Goal: Information Seeking & Learning: Learn about a topic

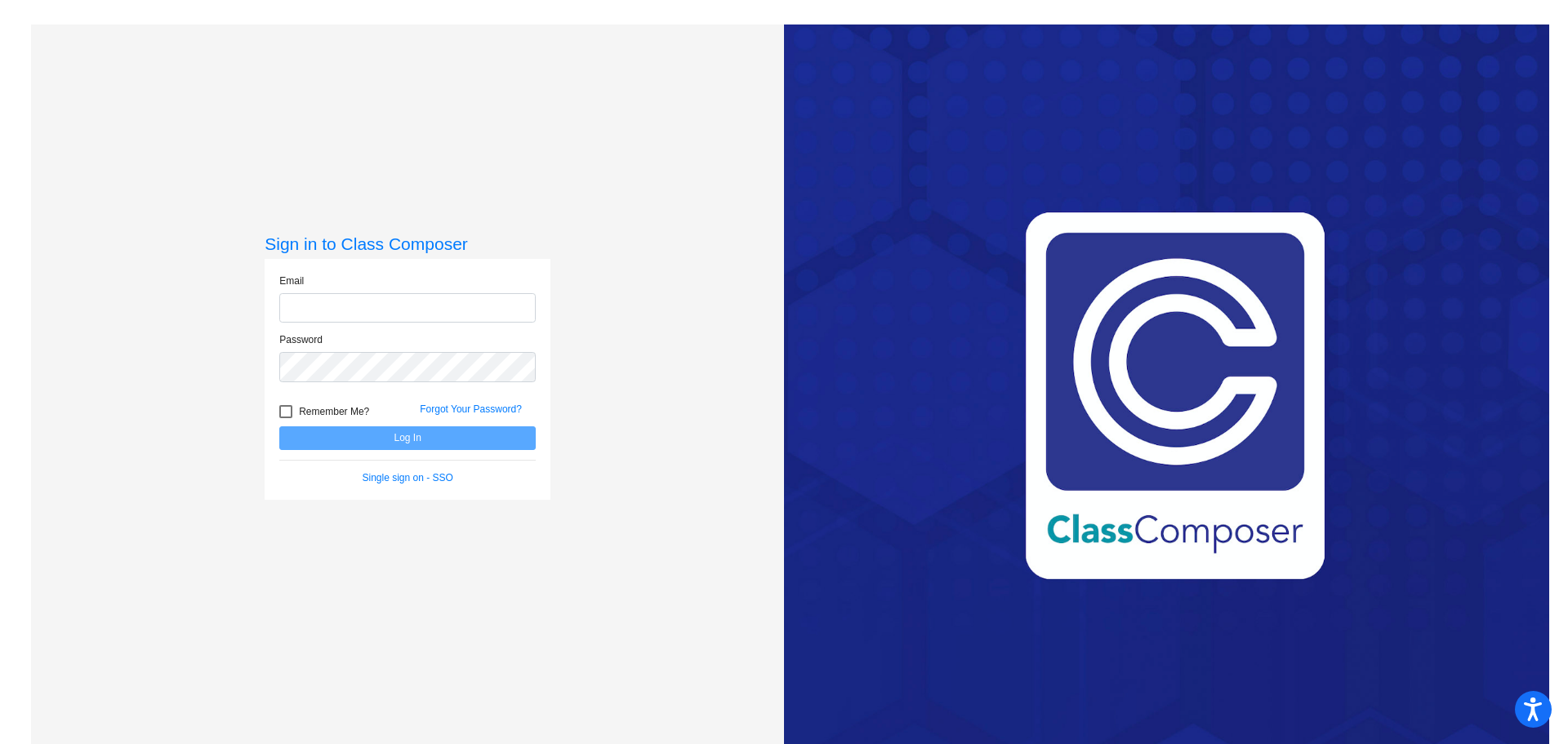
type input "diana.sweet@cnusd.k12.ca.us"
click at [371, 435] on button "Log In" at bounding box center [407, 438] width 256 height 24
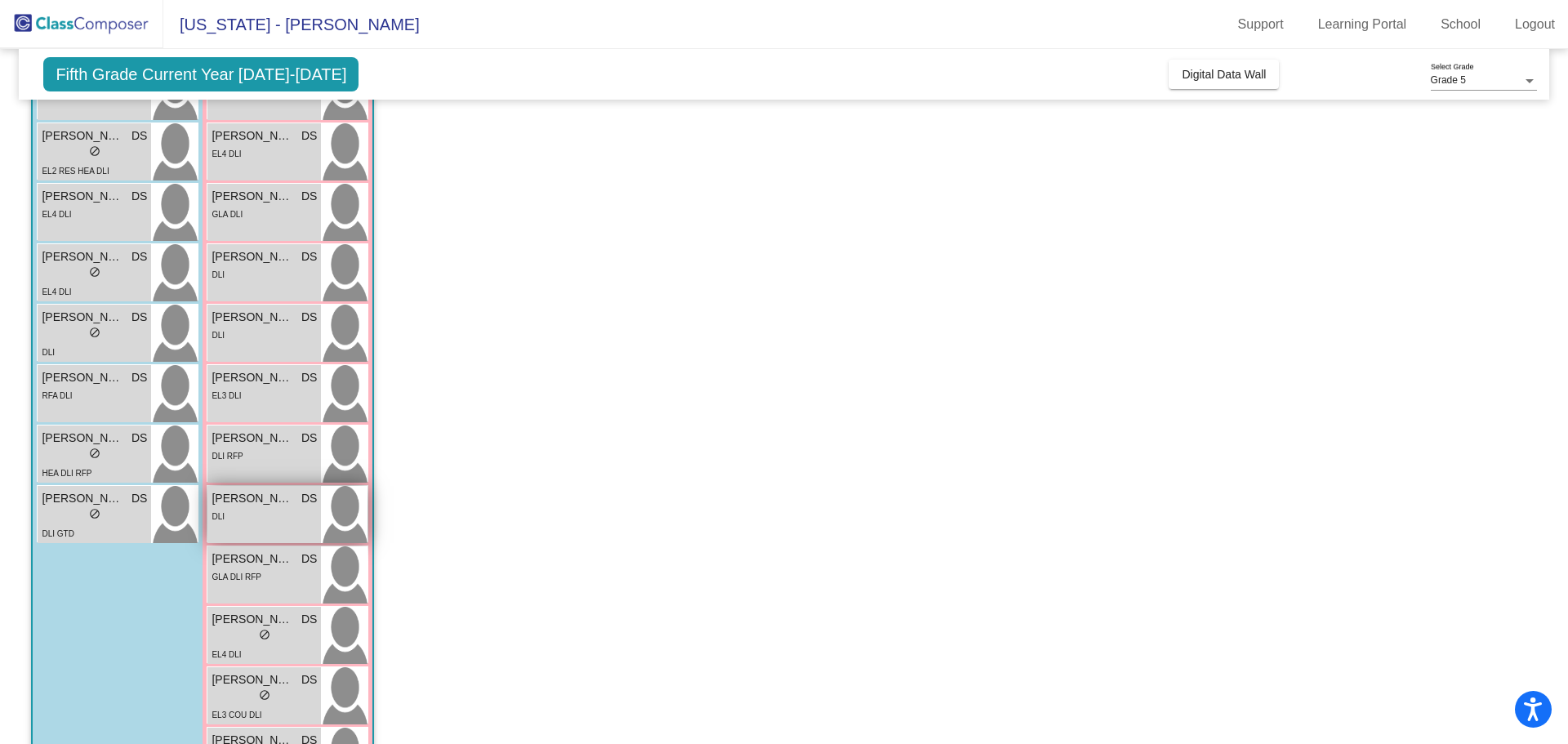
scroll to position [326, 0]
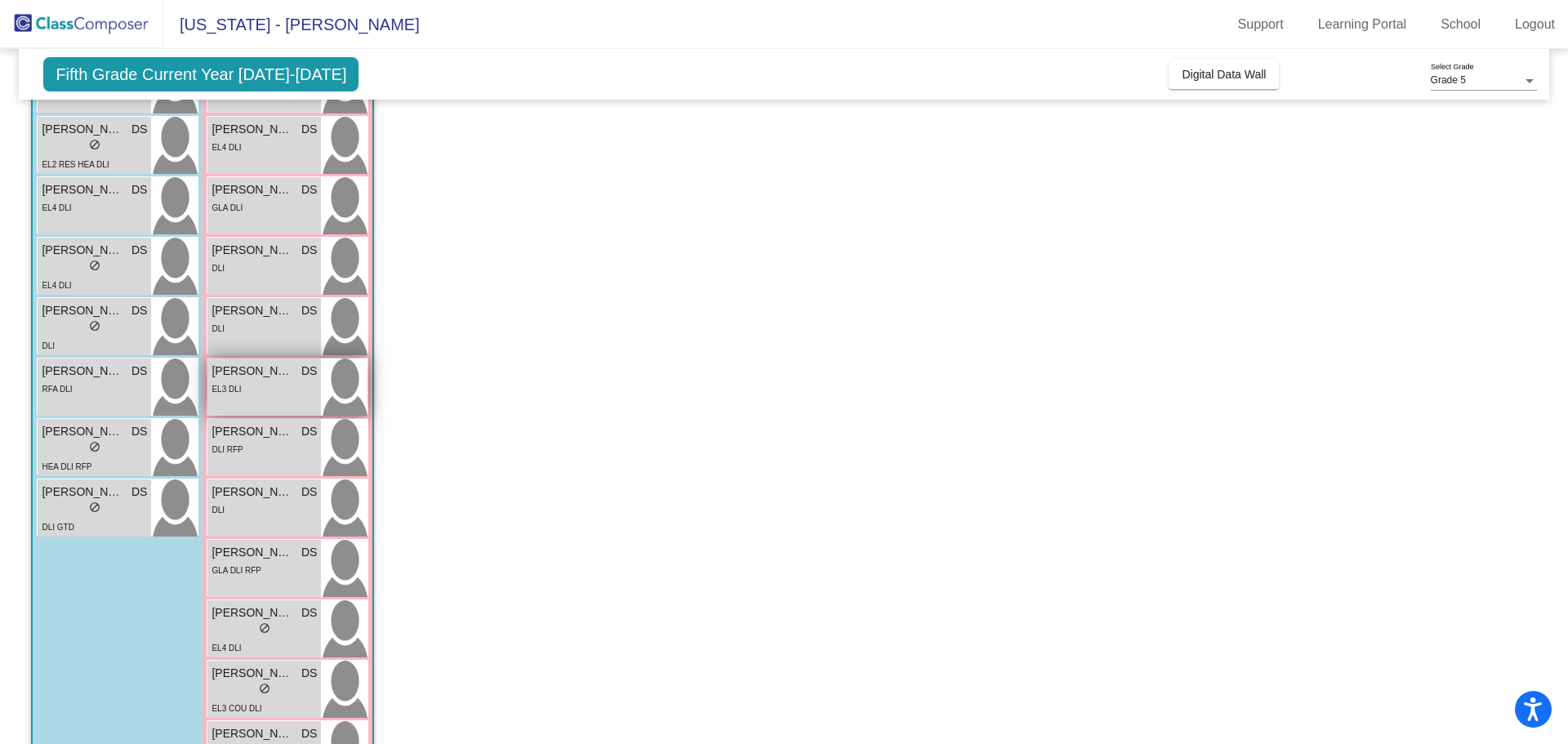
click at [271, 388] on div "EL3 DLI" at bounding box center [264, 388] width 106 height 17
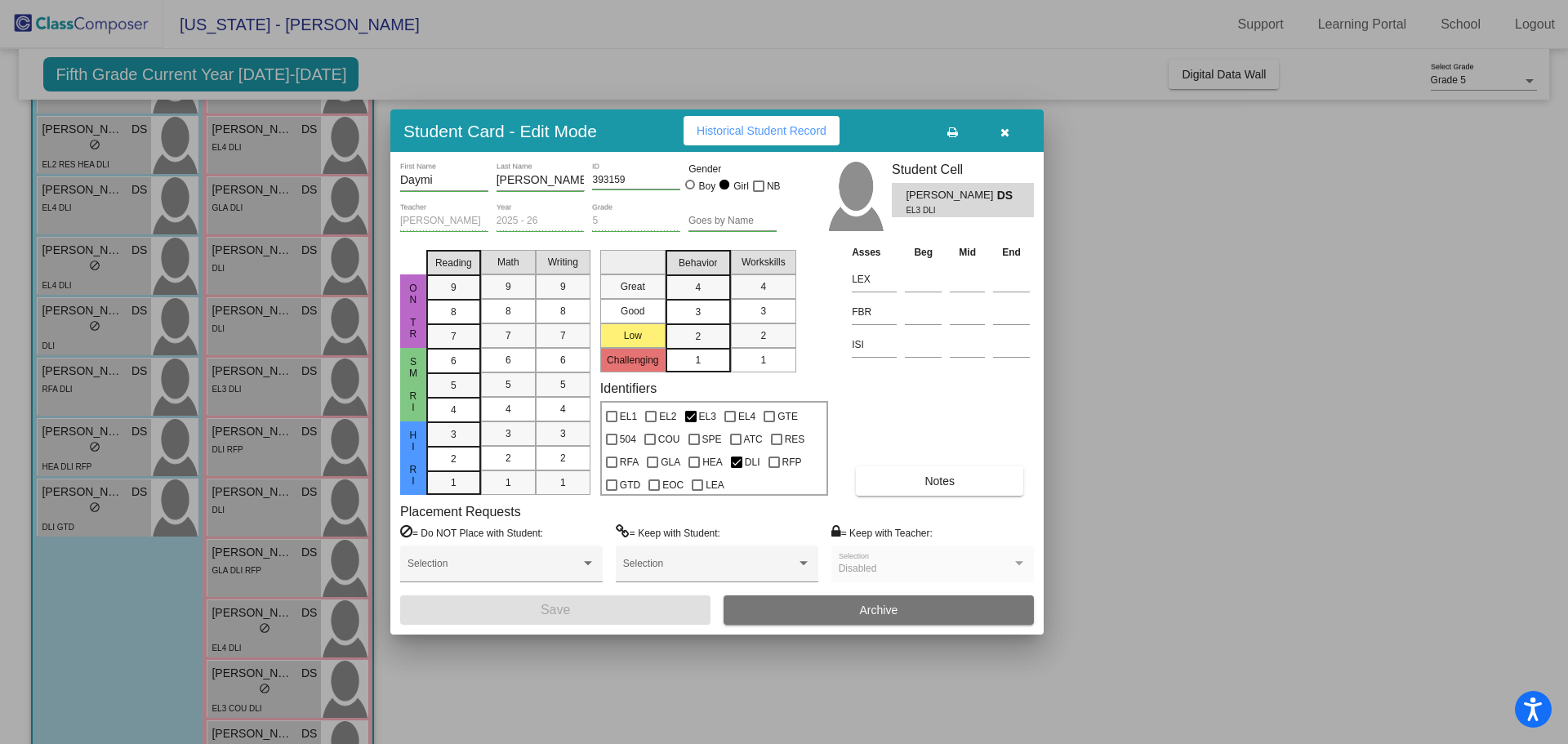
click at [273, 207] on div at bounding box center [784, 372] width 1568 height 744
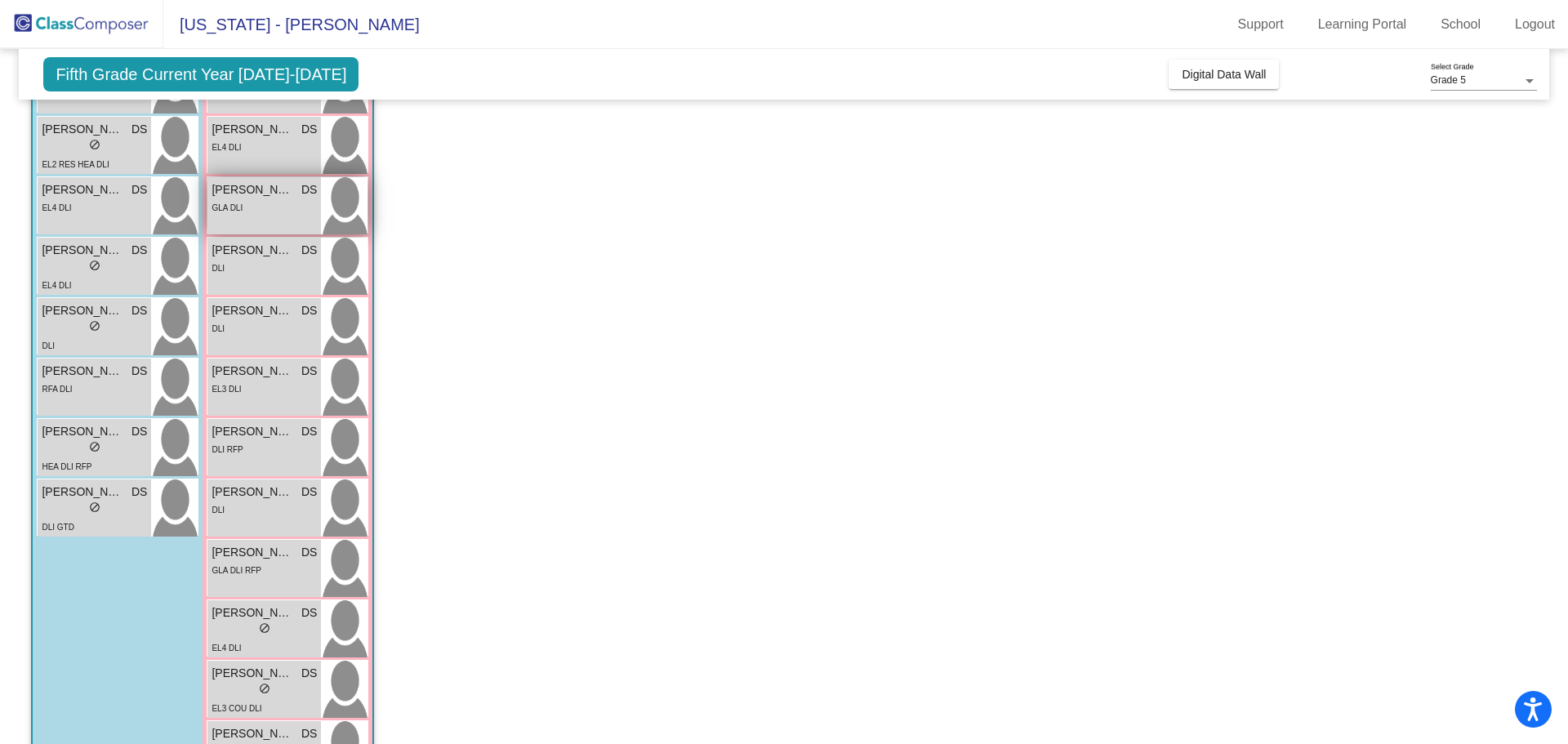
click at [336, 219] on img at bounding box center [344, 205] width 46 height 58
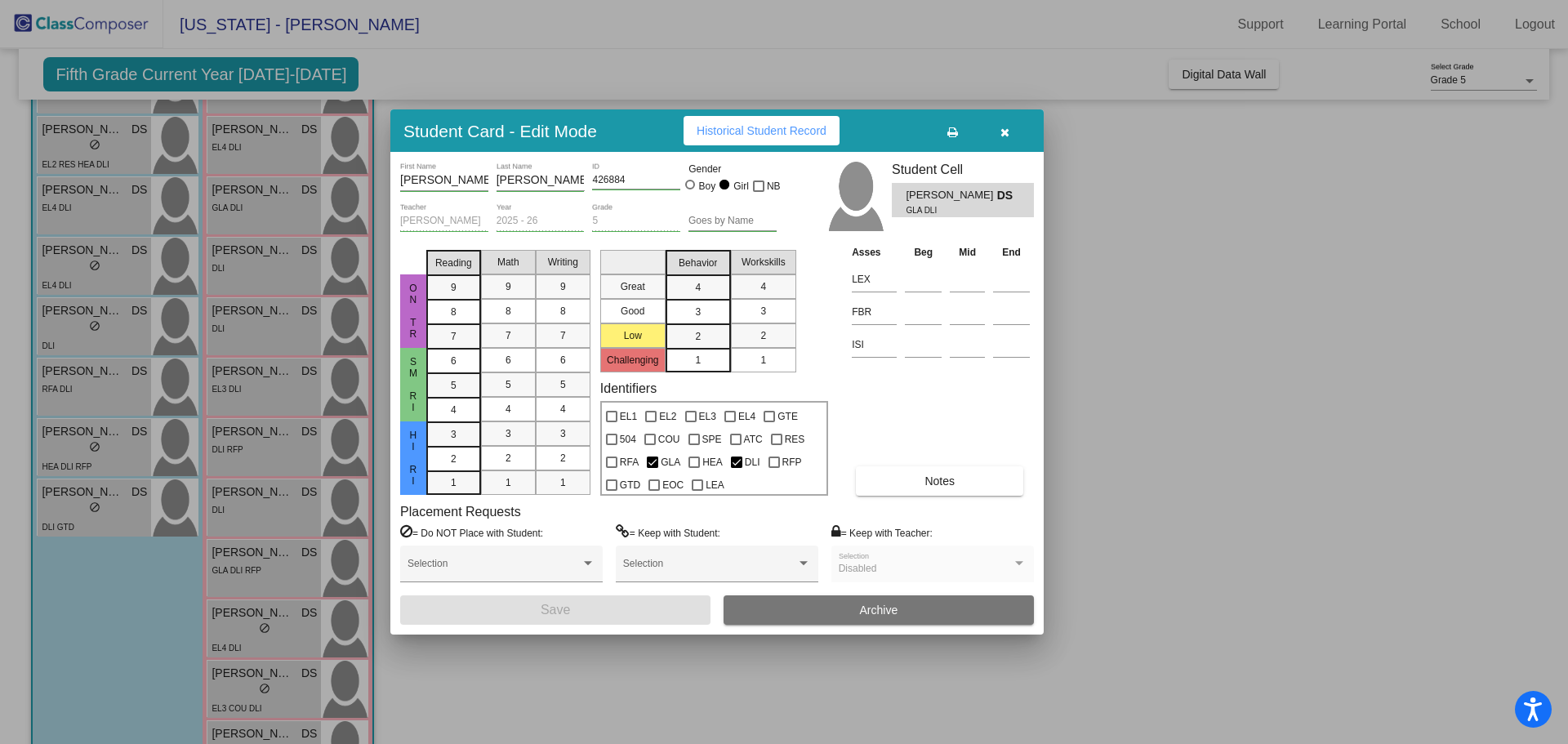
click at [258, 400] on div at bounding box center [784, 372] width 1568 height 744
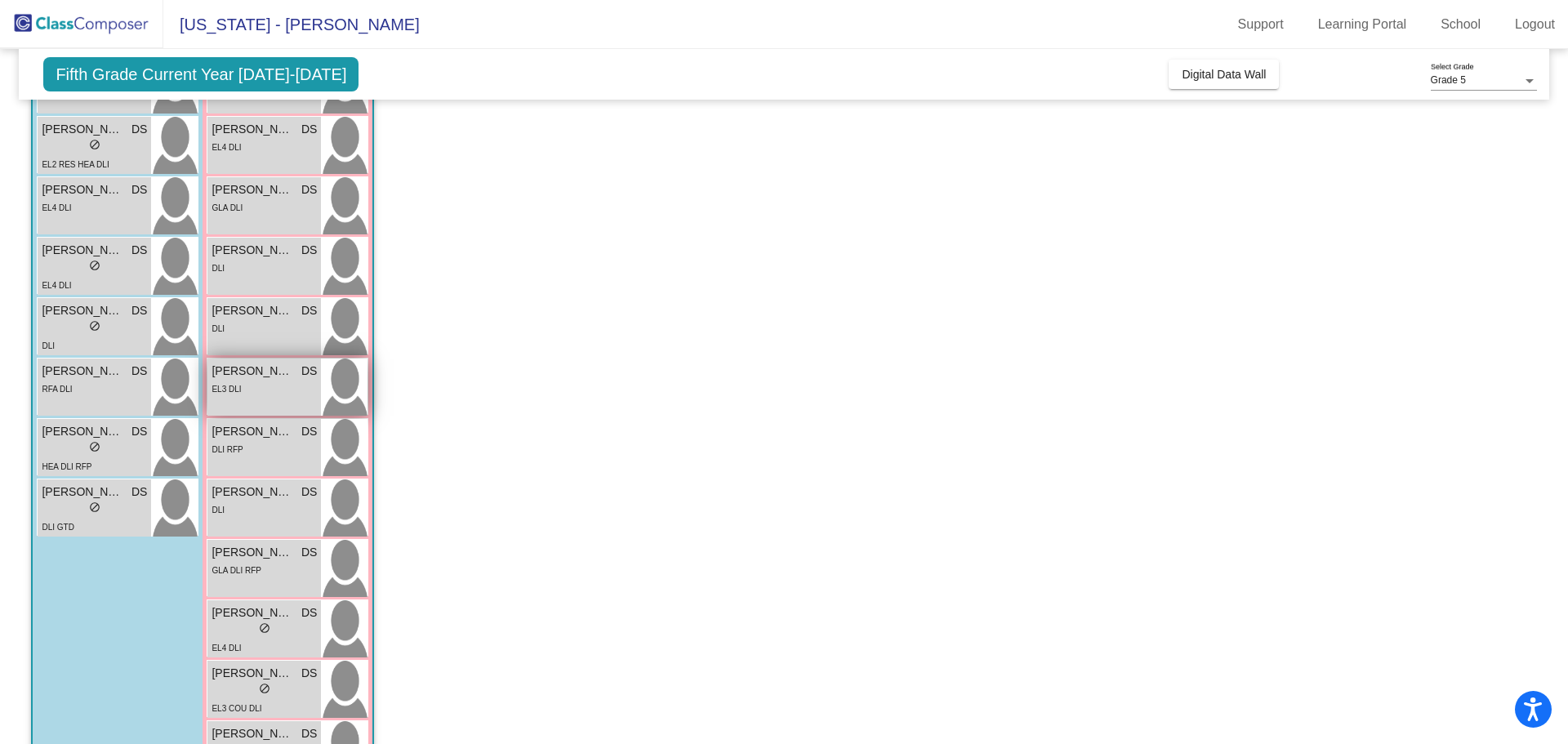
click at [268, 379] on span "Daymi Perez" at bounding box center [252, 371] width 82 height 17
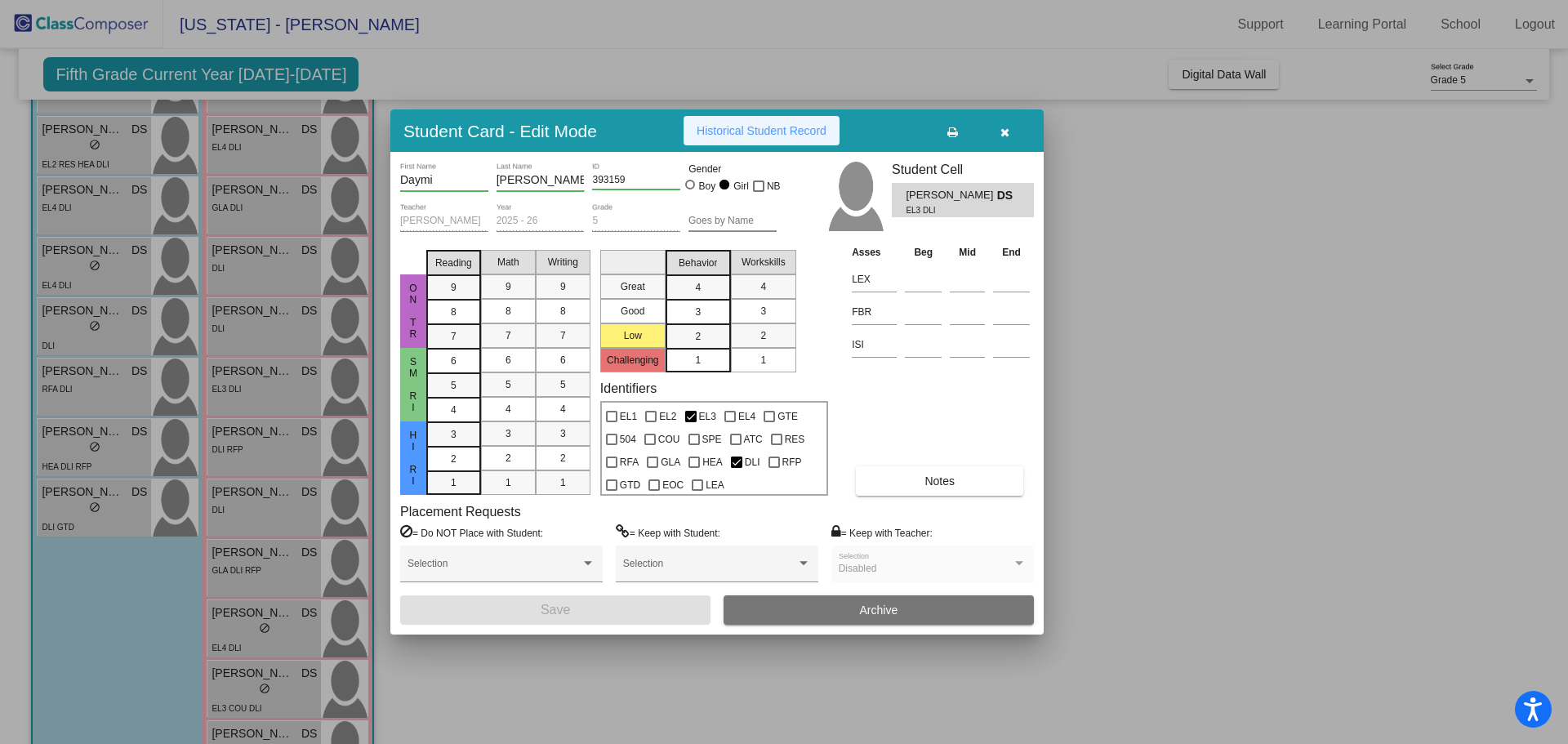
click at [791, 132] on span "Historical Student Record" at bounding box center [761, 130] width 130 height 13
click at [743, 127] on span "Historical Student Record" at bounding box center [761, 130] width 130 height 13
click at [230, 384] on div at bounding box center [784, 372] width 1568 height 744
